Goal: Task Accomplishment & Management: Use online tool/utility

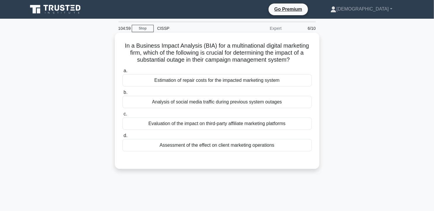
drag, startPoint x: 175, startPoint y: 53, endPoint x: 308, endPoint y: 58, distance: 133.7
click at [308, 58] on h5 "In a Business Impact Analysis (BIA) for a multinational digital marketing firm,…" at bounding box center [217, 53] width 191 height 22
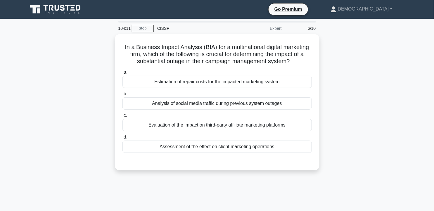
click at [367, 46] on div "In a Business Impact Analysis (BIA) for a multinational digital marketing firm,…" at bounding box center [217, 105] width 386 height 143
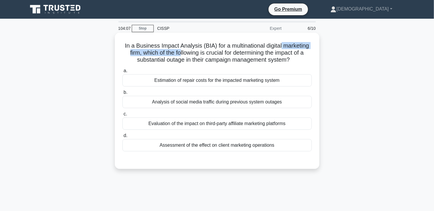
drag, startPoint x: 179, startPoint y: 51, endPoint x: 284, endPoint y: 49, distance: 104.7
click at [284, 49] on h5 "In a Business Impact Analysis (BIA) for a multinational digital marketing firm,…" at bounding box center [217, 53] width 191 height 22
drag, startPoint x: 129, startPoint y: 63, endPoint x: 292, endPoint y: 60, distance: 162.8
click at [292, 60] on h5 "In a Business Impact Analysis (BIA) for a multinational digital marketing firm,…" at bounding box center [217, 53] width 191 height 22
drag, startPoint x: 122, startPoint y: 44, endPoint x: 310, endPoint y: 59, distance: 188.8
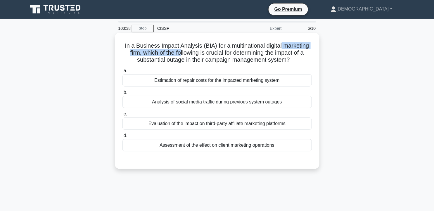
click at [313, 59] on div "In a Business Impact Analysis (BIA) for a multinational digital marketing firm,…" at bounding box center [217, 101] width 200 height 132
drag, startPoint x: 310, startPoint y: 59, endPoint x: 230, endPoint y: 54, distance: 80.8
copy h5 "In a Business Impact Analysis (BIA) for a multinational digital marketing firm,…"
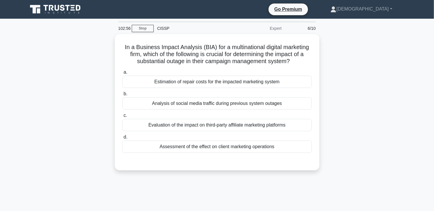
click at [403, 80] on div "In a Business Impact Analysis (BIA) for a multinational digital marketing firm,…" at bounding box center [217, 105] width 386 height 143
drag, startPoint x: 142, startPoint y: 125, endPoint x: 418, endPoint y: 123, distance: 276.3
click at [418, 123] on main "102:22 Stop CISSP Expert 6/10 In a Business Impact Analysis (BIA) for a multina…" at bounding box center [217, 167] width 434 height 297
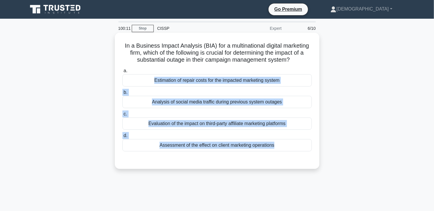
drag, startPoint x: 146, startPoint y: 68, endPoint x: 290, endPoint y: 153, distance: 167.6
click at [290, 153] on div "a. Estimation of repair costs for the impacted marketing system b. Analysis of …" at bounding box center [217, 114] width 191 height 96
drag, startPoint x: 290, startPoint y: 153, endPoint x: 261, endPoint y: 82, distance: 76.1
copy div "Estimation of repair costs for the impacted marketing system b. Analysis of soc…"
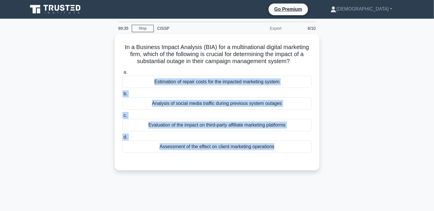
click at [367, 84] on div "In a Business Impact Analysis (BIA) for a multinational digital marketing firm,…" at bounding box center [217, 105] width 386 height 143
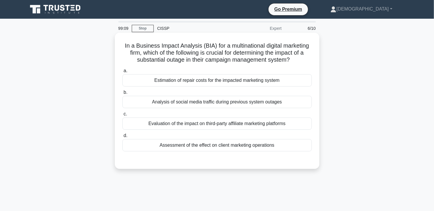
click at [215, 144] on div "Assessment of the effect on client marketing operations" at bounding box center [216, 145] width 189 height 12
click at [122, 138] on input "d. Assessment of the effect on client marketing operations" at bounding box center [122, 136] width 0 height 4
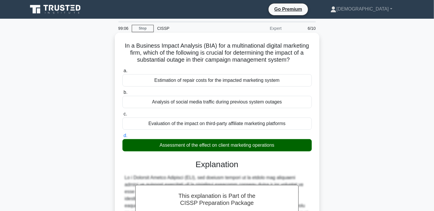
drag, startPoint x: 122, startPoint y: 44, endPoint x: 291, endPoint y: 146, distance: 197.4
click at [291, 146] on div "In a Business Impact Analysis (BIA) for a multinational digital marketing firm,…" at bounding box center [217, 184] width 200 height 298
copy div "In a Business Impact Analysis (BIA) for a multinational digital marketing firm,…"
